Goal: Find contact information: Find contact information

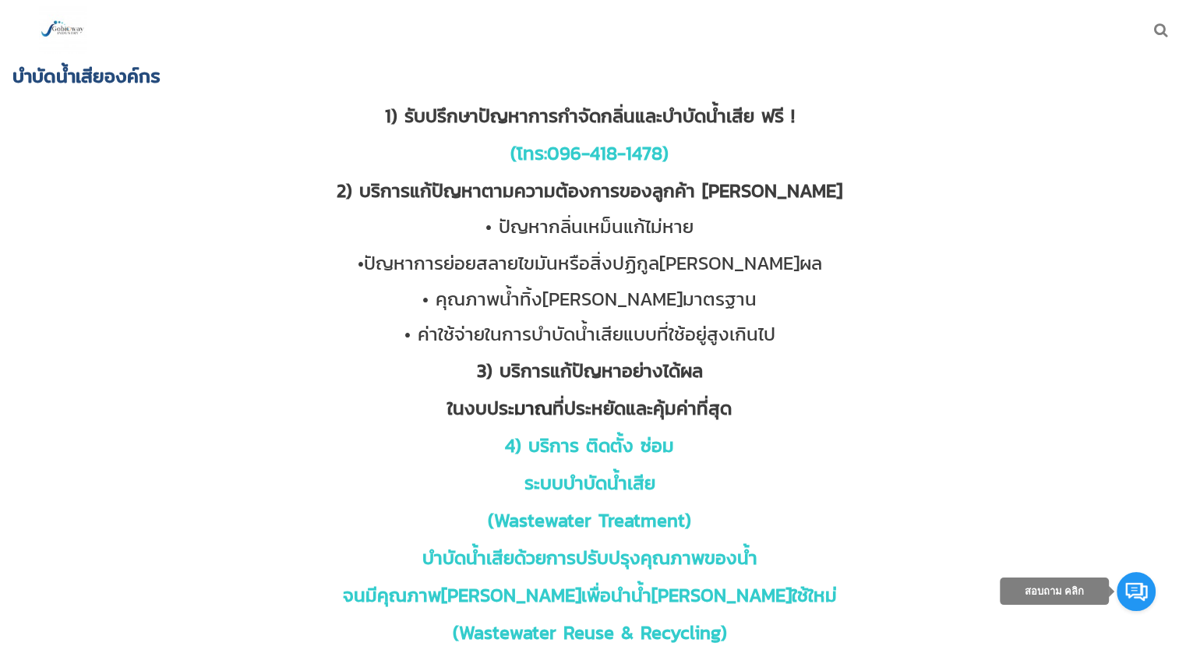
click at [78, 34] on img at bounding box center [62, 29] width 47 height 47
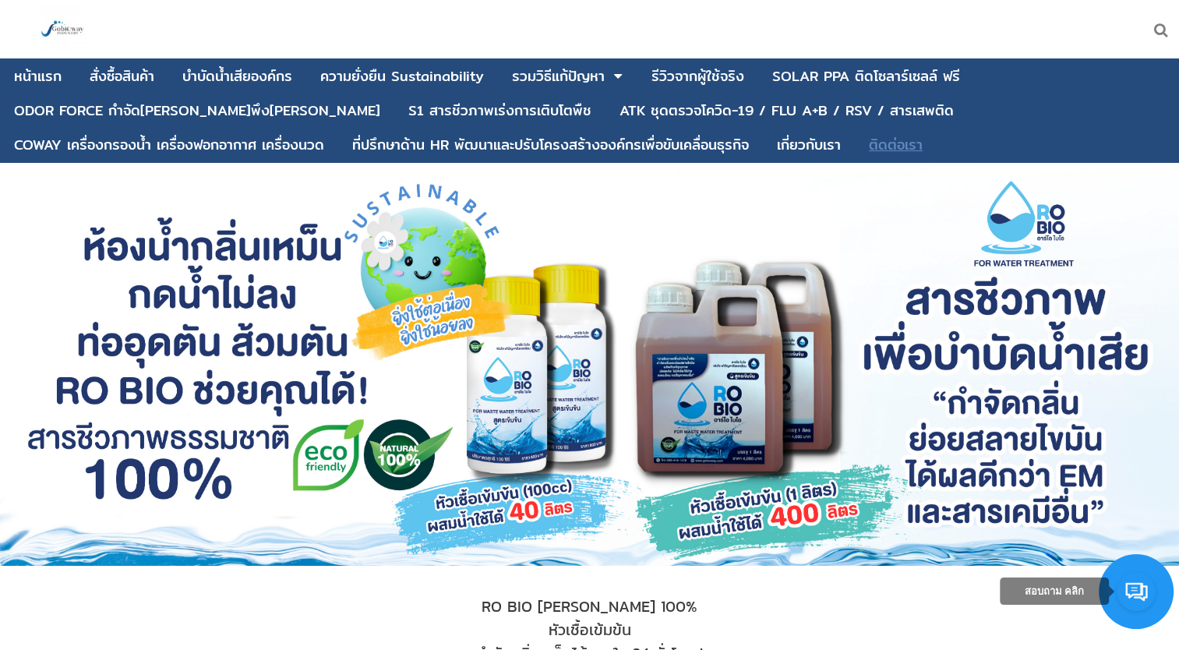
click at [869, 145] on div "ติดต่อเรา" at bounding box center [896, 145] width 54 height 14
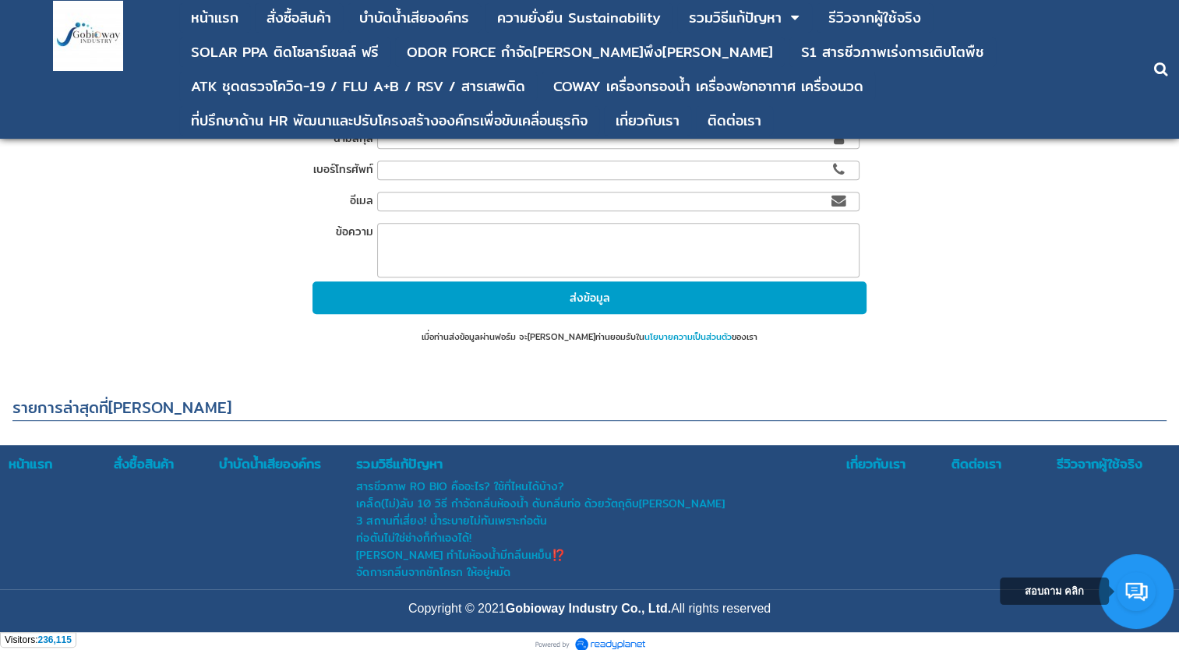
scroll to position [818, 0]
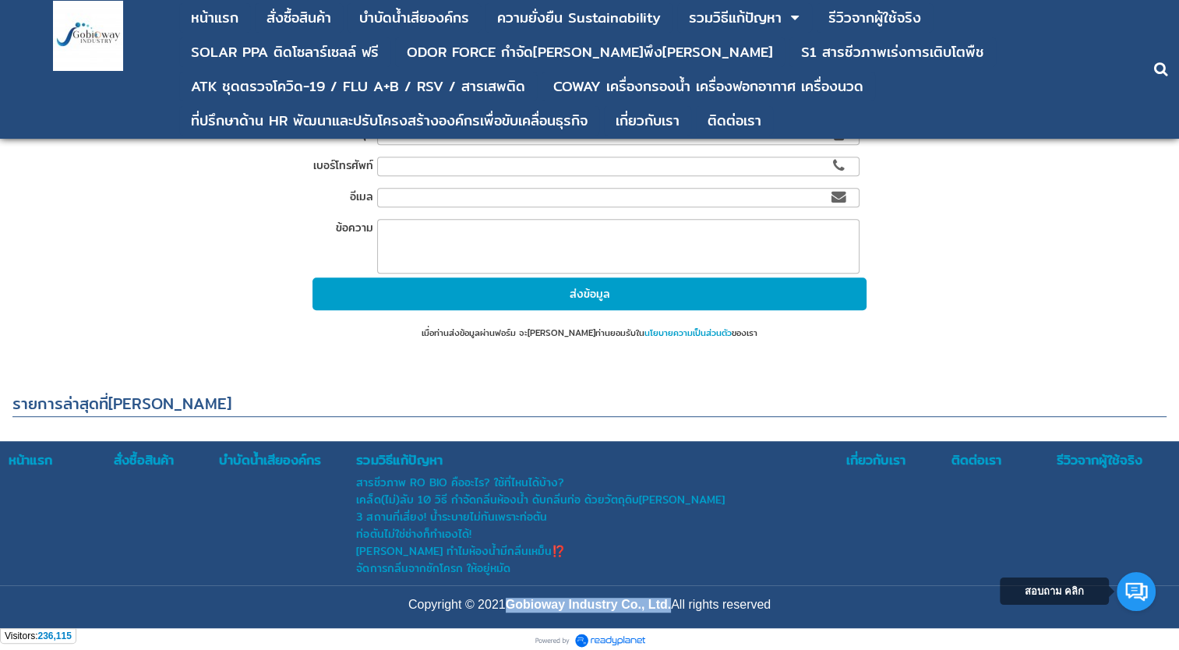
drag, startPoint x: 525, startPoint y: 600, endPoint x: 670, endPoint y: 610, distance: 146.1
click at [670, 610] on p "Copyright © 2021 Gobioway Industry Co., Ltd. All rights reserved" at bounding box center [590, 605] width 1172 height 15
copy strong "Gobioway Industry Co., Ltd."
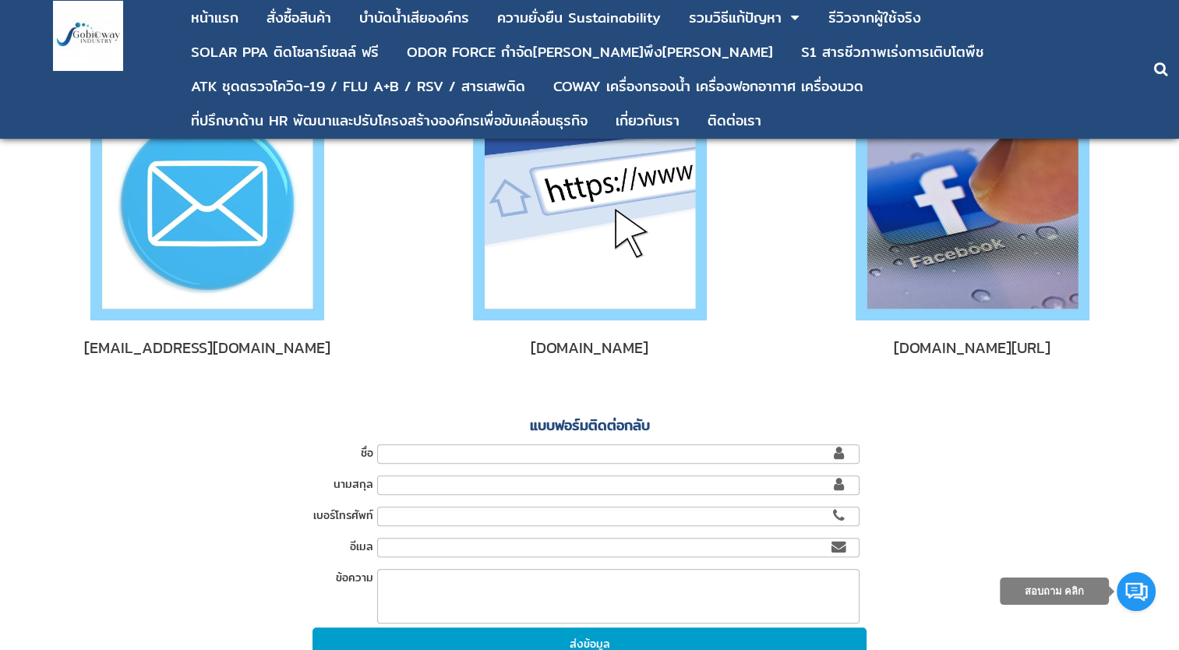
scroll to position [0, 0]
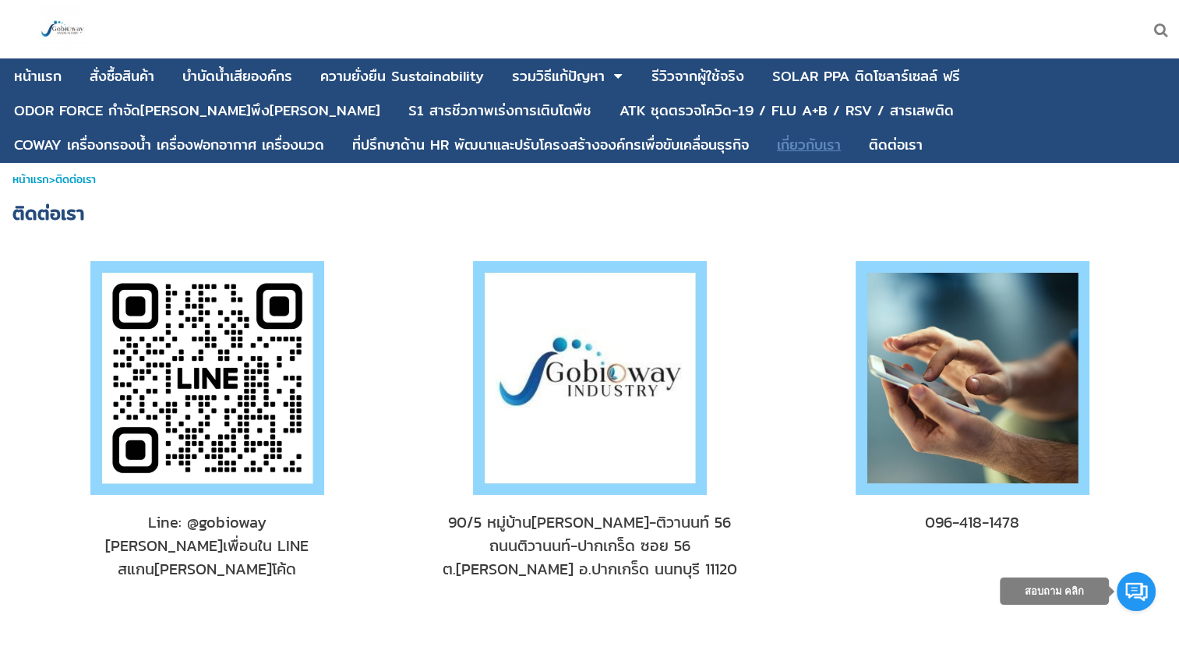
click at [777, 147] on div "เกี่ยวกับเรา" at bounding box center [809, 145] width 64 height 14
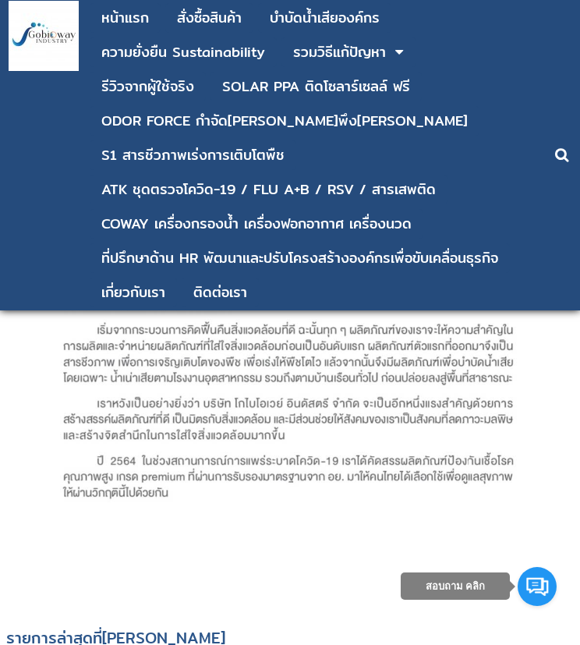
scroll to position [97, 0]
